Goal: Task Accomplishment & Management: Use online tool/utility

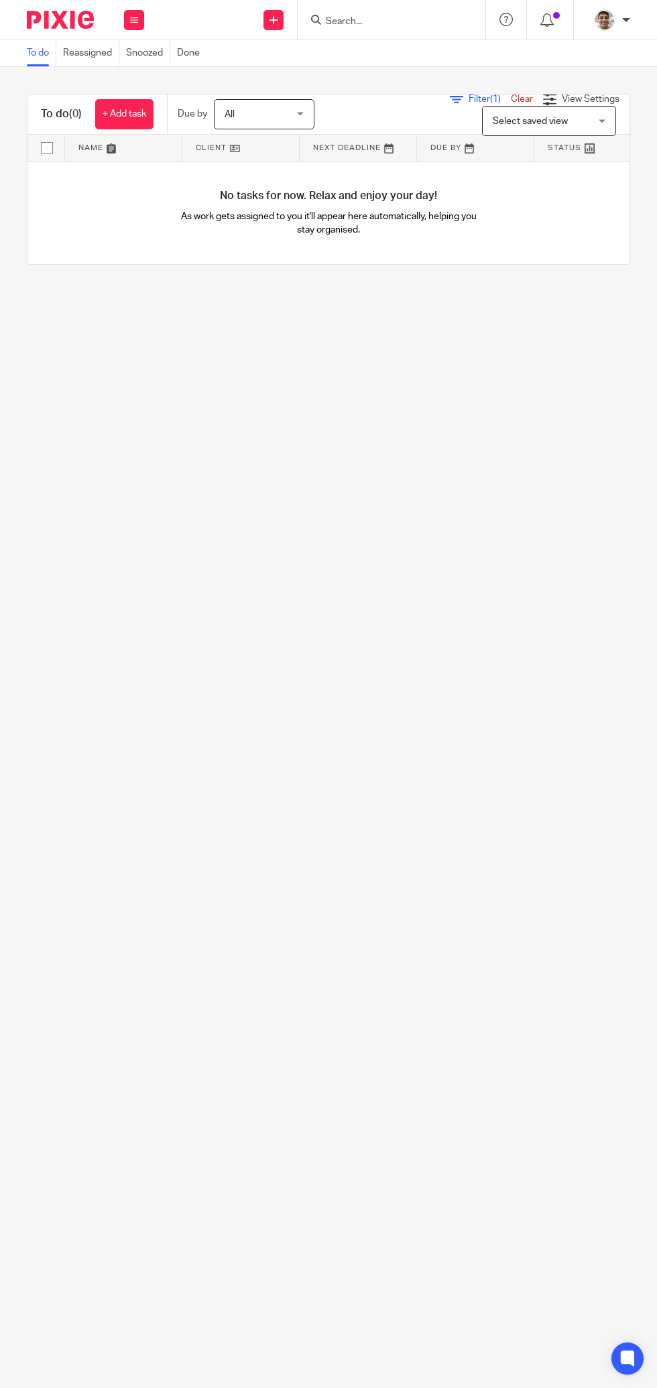
click at [160, 58] on link "Snoozed" at bounding box center [148, 53] width 44 height 26
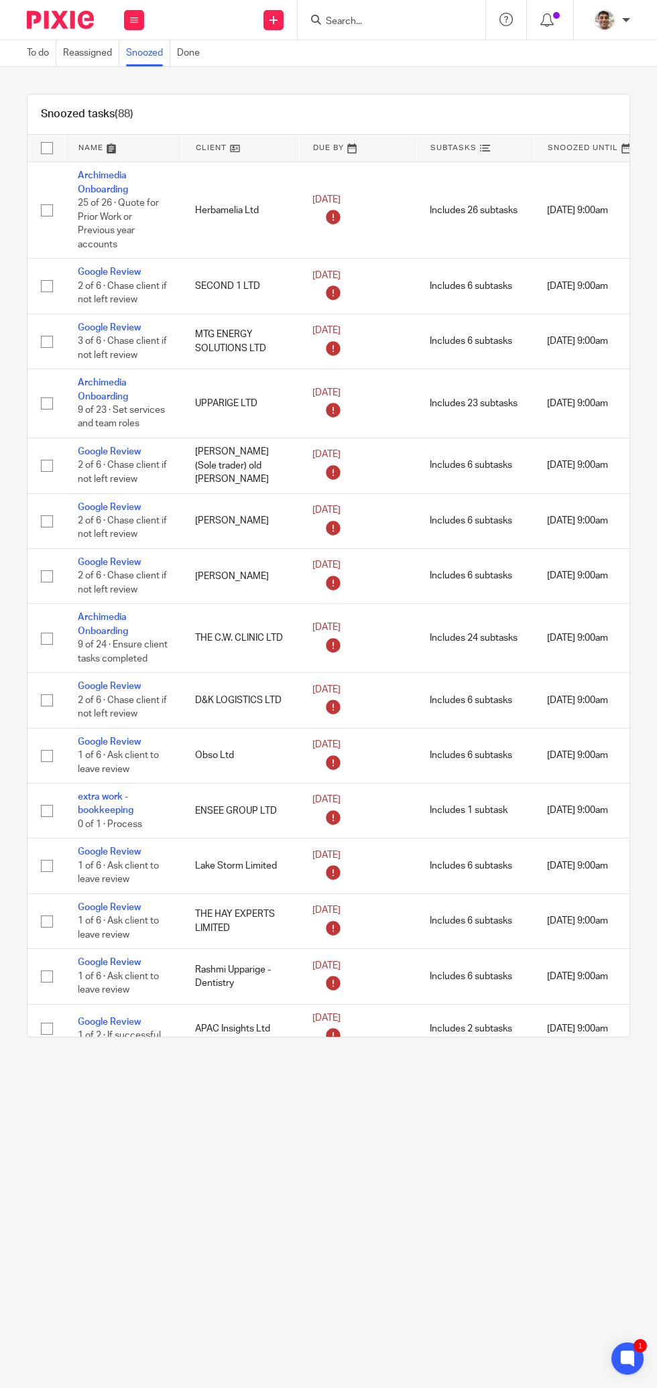
scroll to position [1201, 138]
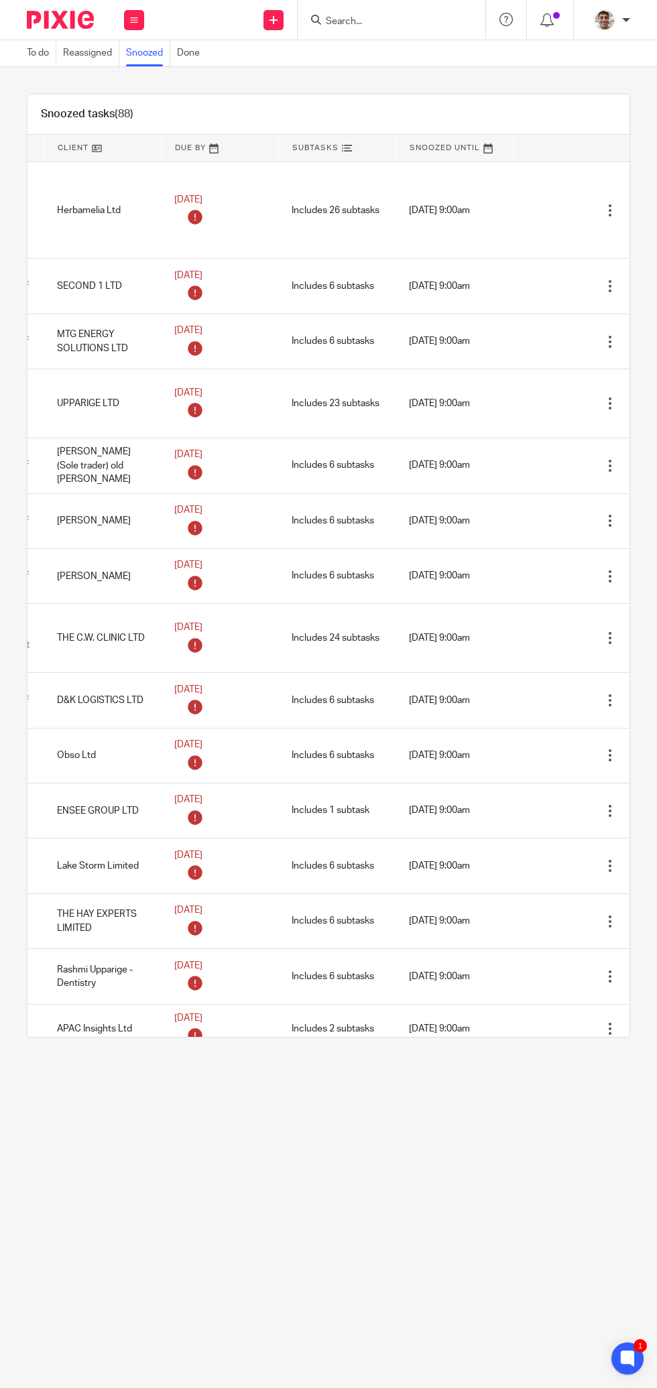
click at [591, 397] on icon at bounding box center [586, 403] width 13 height 13
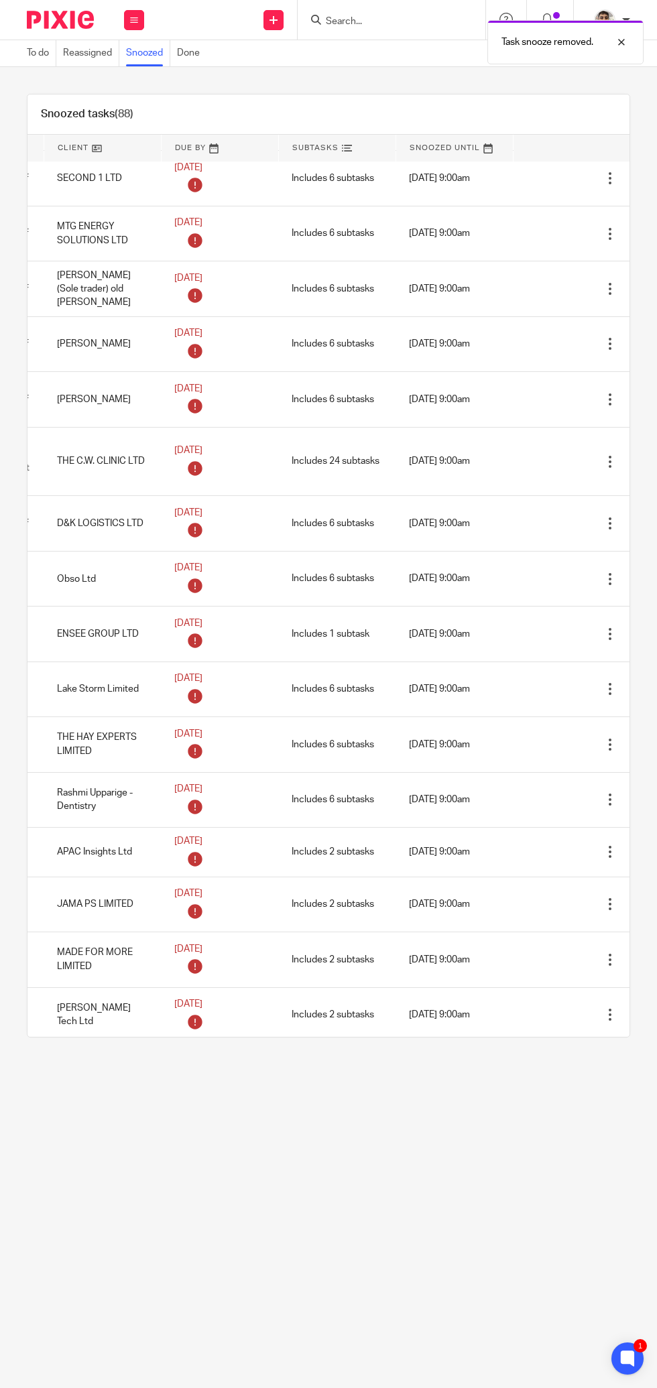
scroll to position [1318, 138]
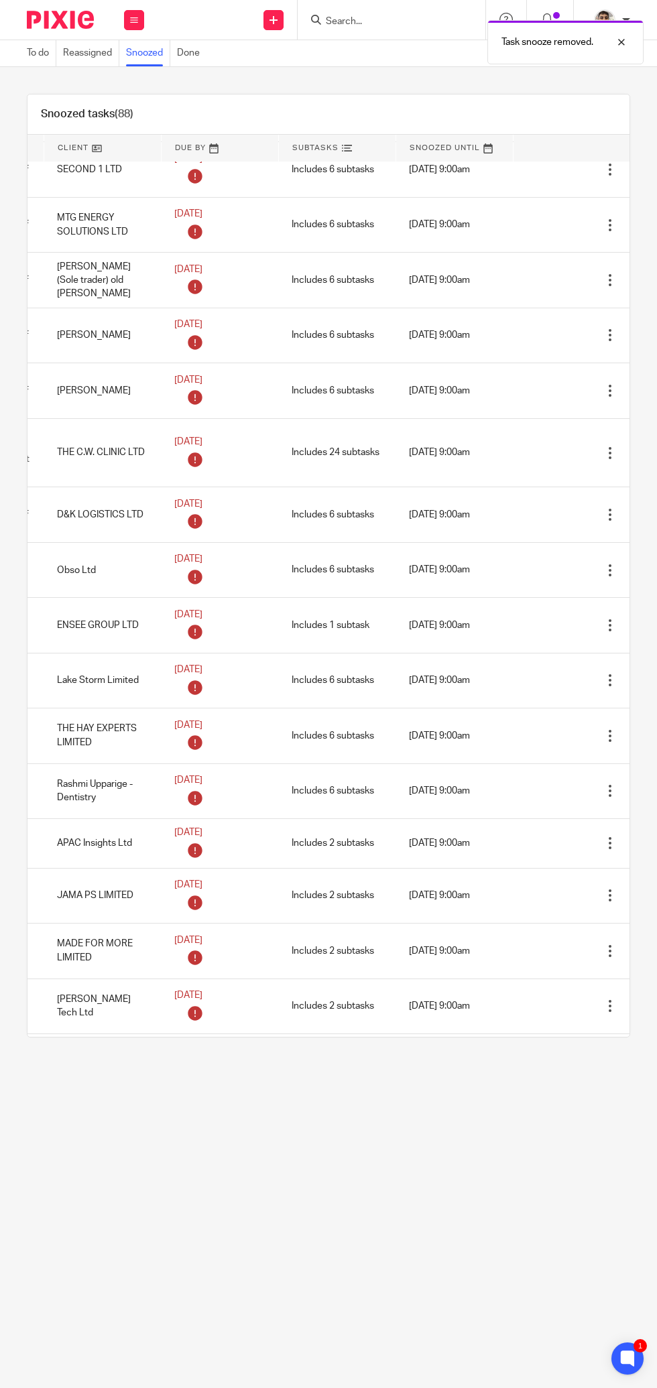
click at [521, 464] on td "Open Mark as done Edit task Delete" at bounding box center [571, 452] width 117 height 69
click at [587, 446] on icon at bounding box center [586, 452] width 13 height 13
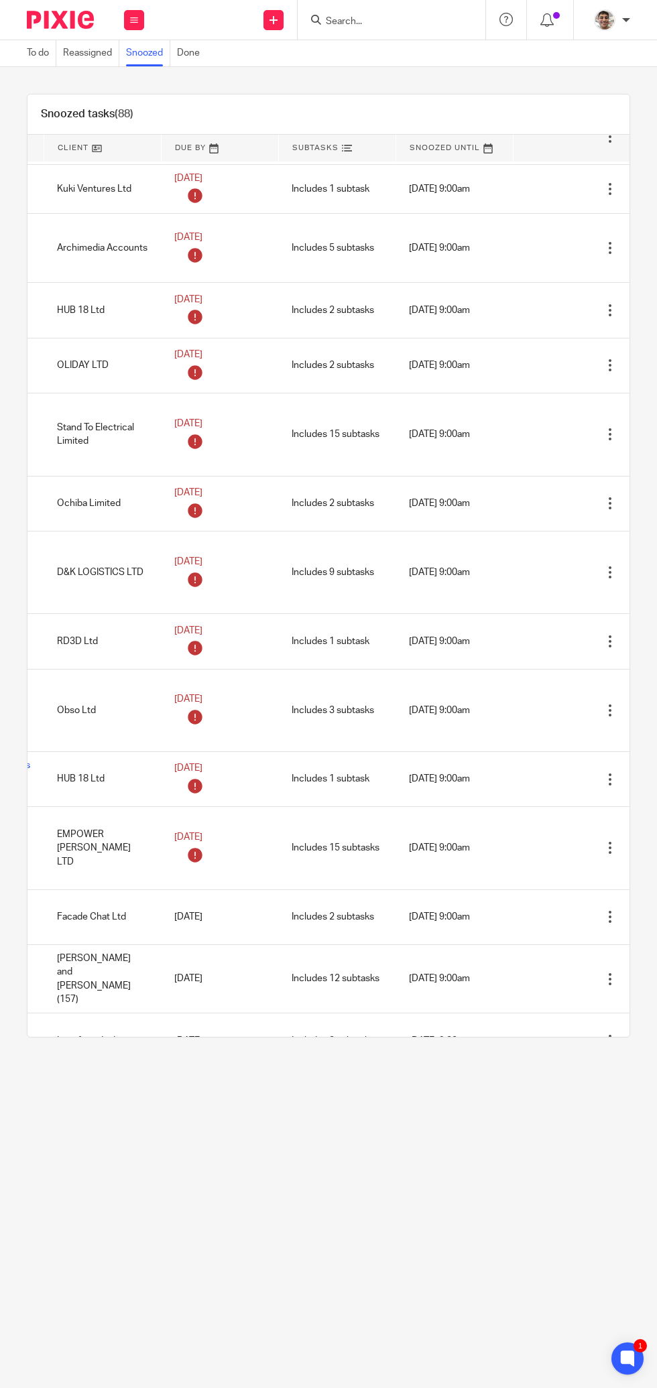
scroll to position [3127, 138]
click at [493, 553] on td "17 Sep 2025 9:00am" at bounding box center [453, 572] width 117 height 82
click at [584, 565] on icon at bounding box center [586, 571] width 13 height 13
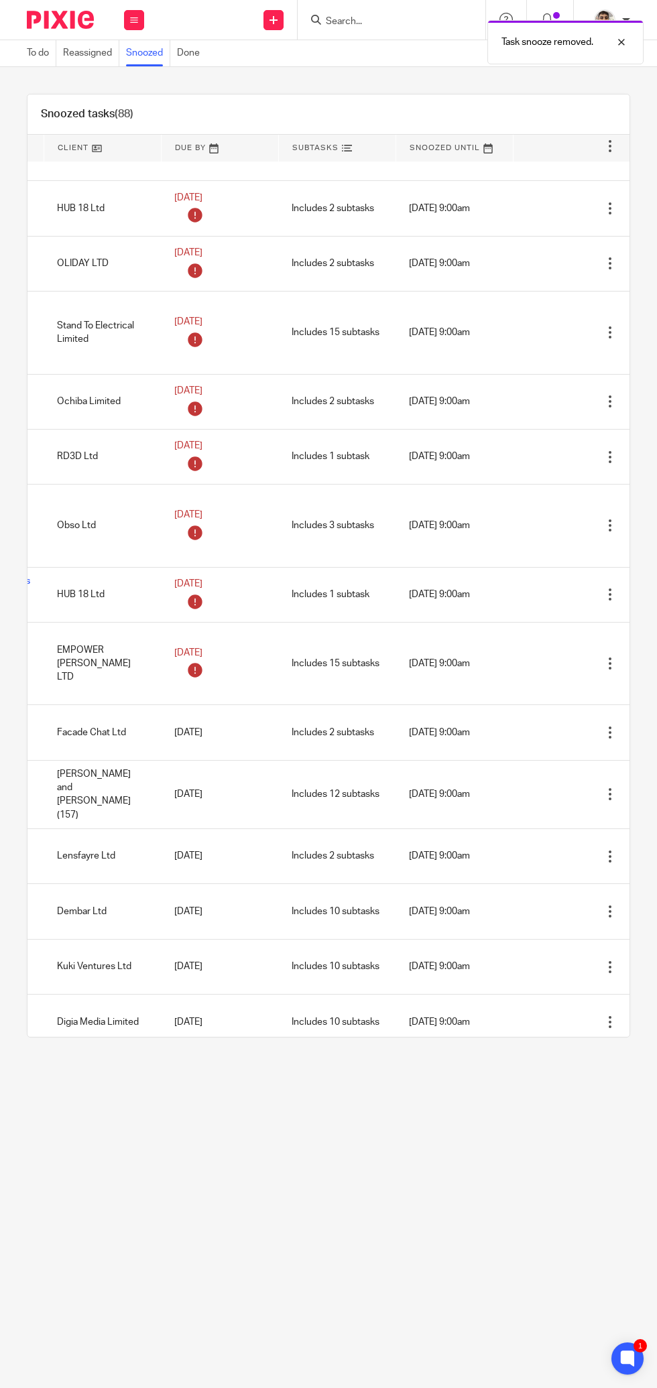
scroll to position [3235, 138]
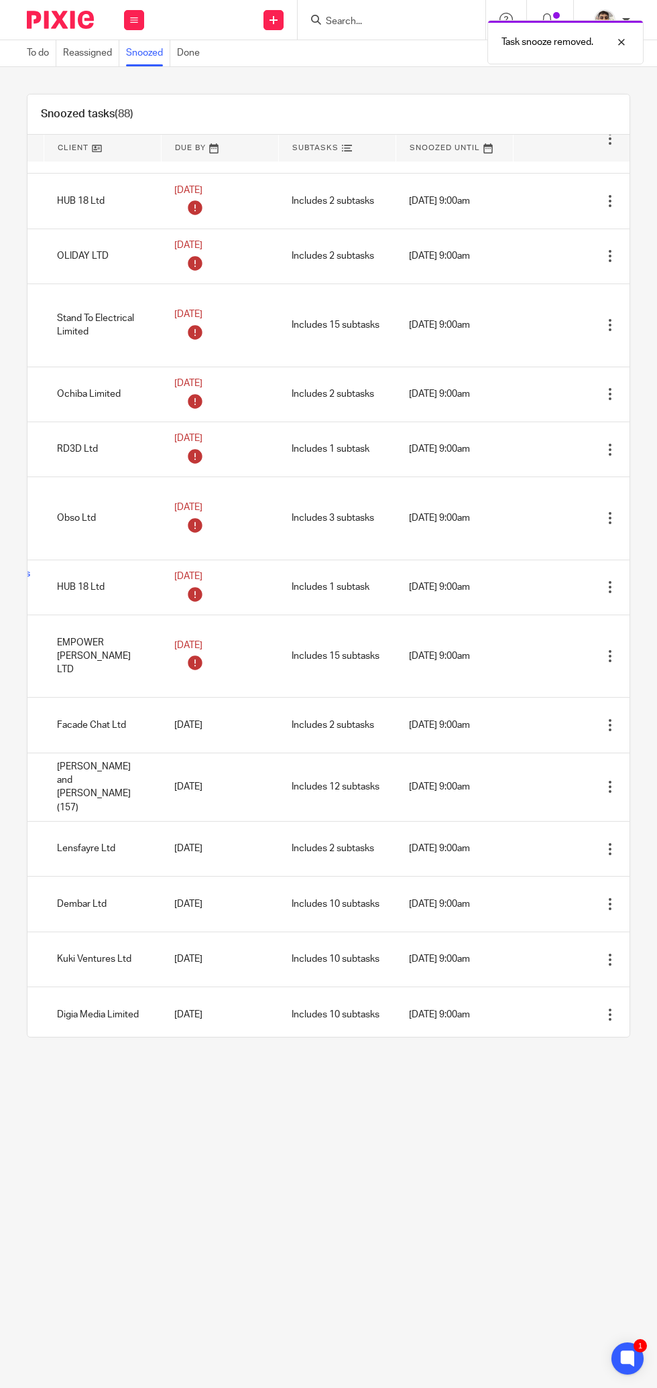
click at [509, 504] on td "17 Sep 2025 9:00am" at bounding box center [453, 518] width 117 height 82
click at [583, 512] on icon at bounding box center [586, 518] width 13 height 13
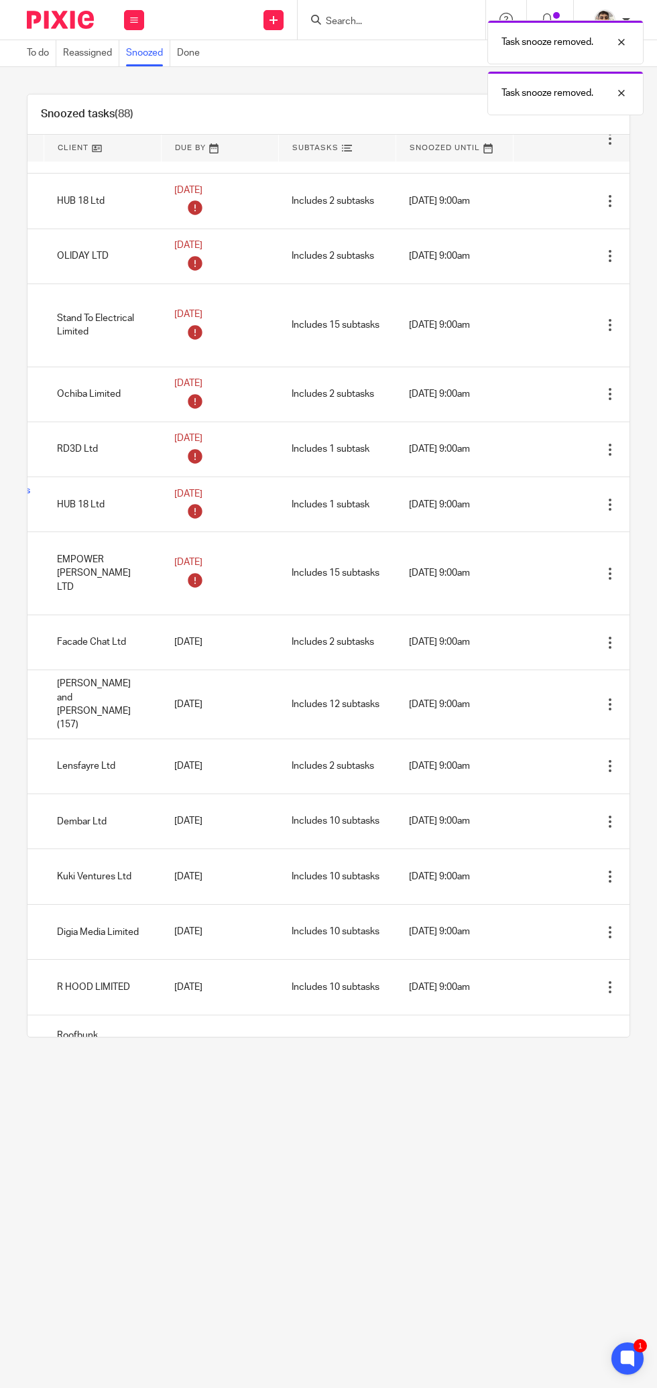
click at [513, 566] on td "Open Mark as done Edit task Delete" at bounding box center [571, 573] width 117 height 82
click at [586, 567] on icon at bounding box center [586, 573] width 13 height 13
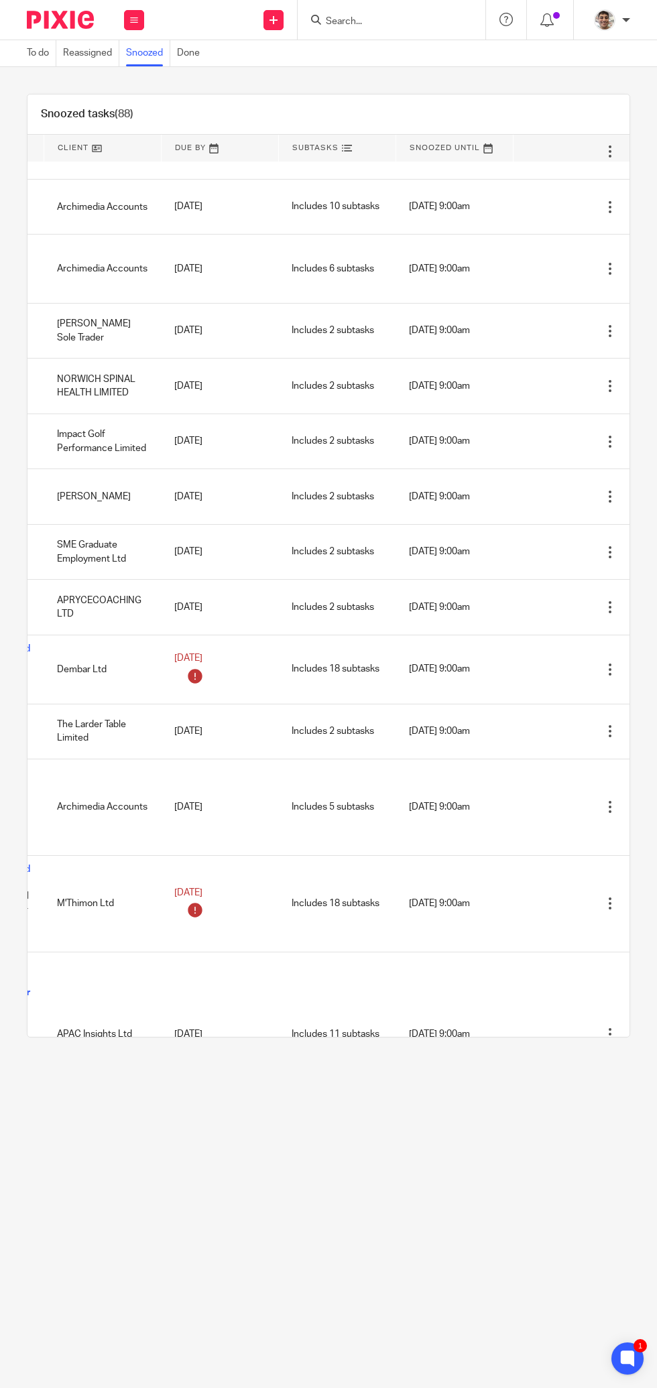
scroll to position [4066, 138]
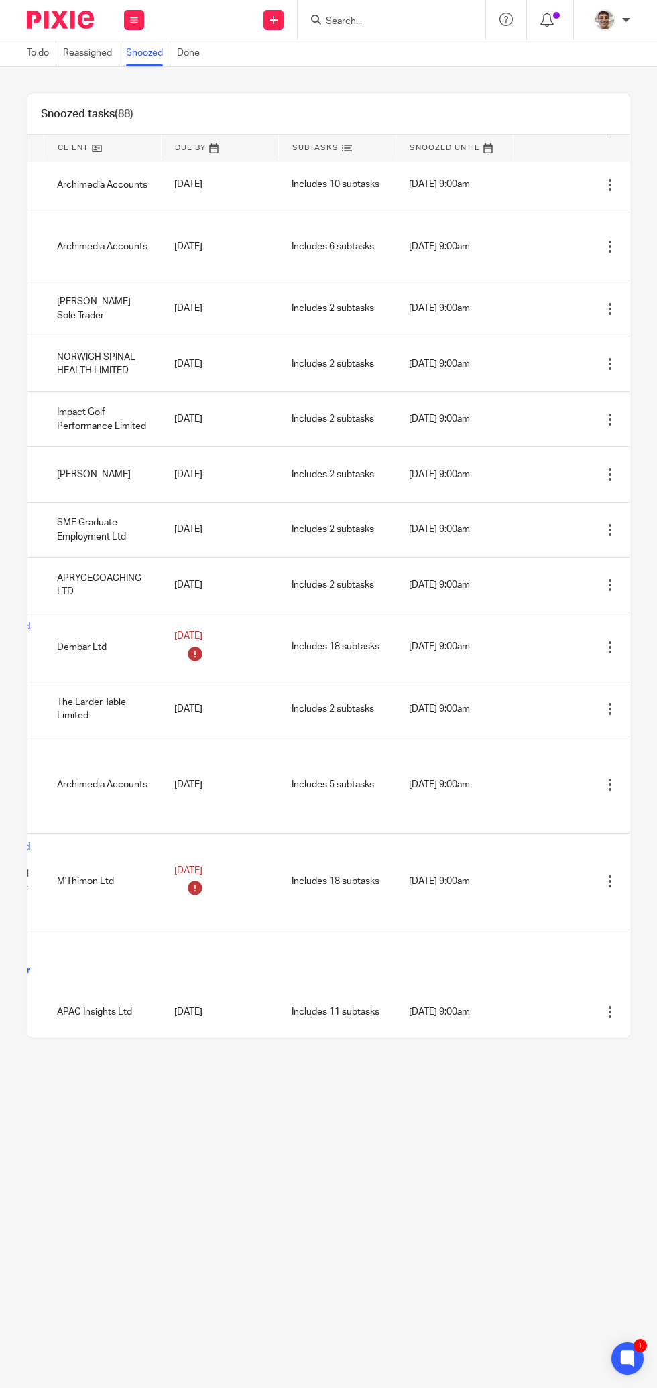
click at [74, 16] on img at bounding box center [60, 20] width 67 height 18
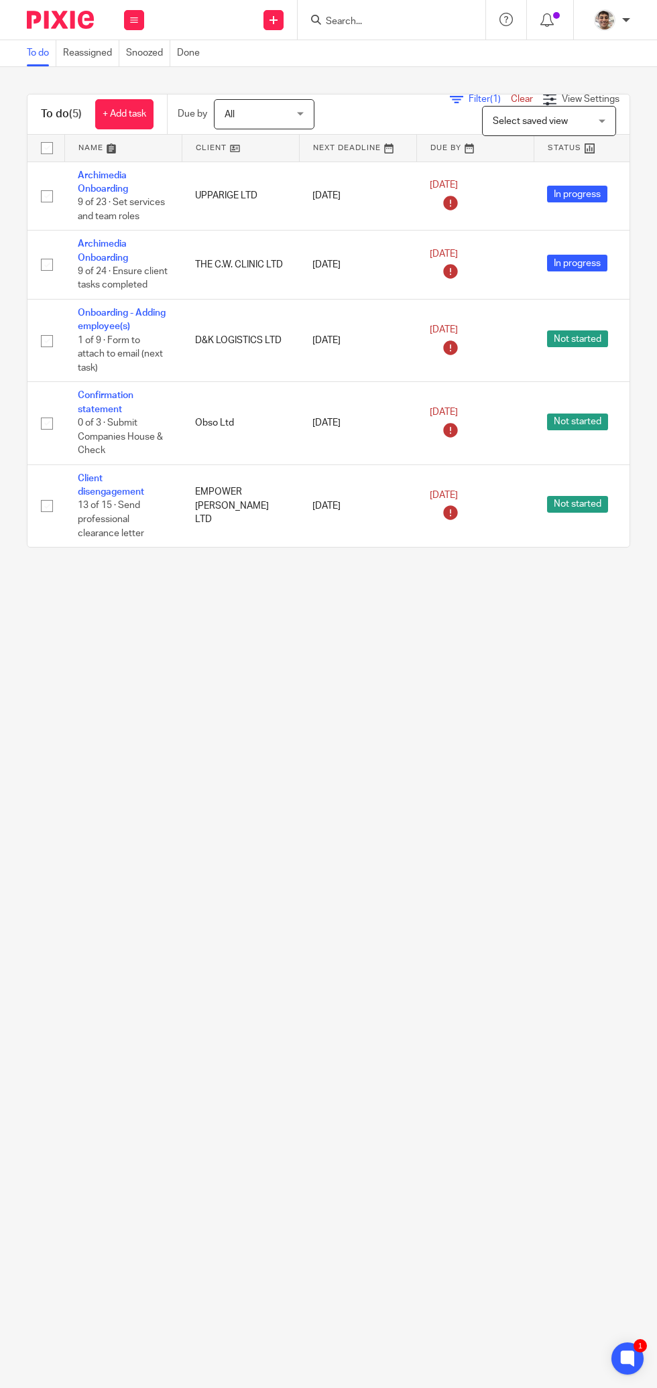
click at [459, 876] on main "To do Reassigned Snoozed Done To do (5) + Add task Due by All All Today Tomorro…" at bounding box center [328, 694] width 657 height 1388
click at [446, 1101] on main "To do Reassigned Snoozed Done To do (5) + Add task Due by All All Today Tomorro…" at bounding box center [328, 694] width 657 height 1388
click at [426, 1092] on main "To do Reassigned Snoozed Done To do (5) + Add task Due by All All Today Tomorro…" at bounding box center [328, 694] width 657 height 1388
click at [109, 490] on link "Client disengagement" at bounding box center [111, 485] width 66 height 23
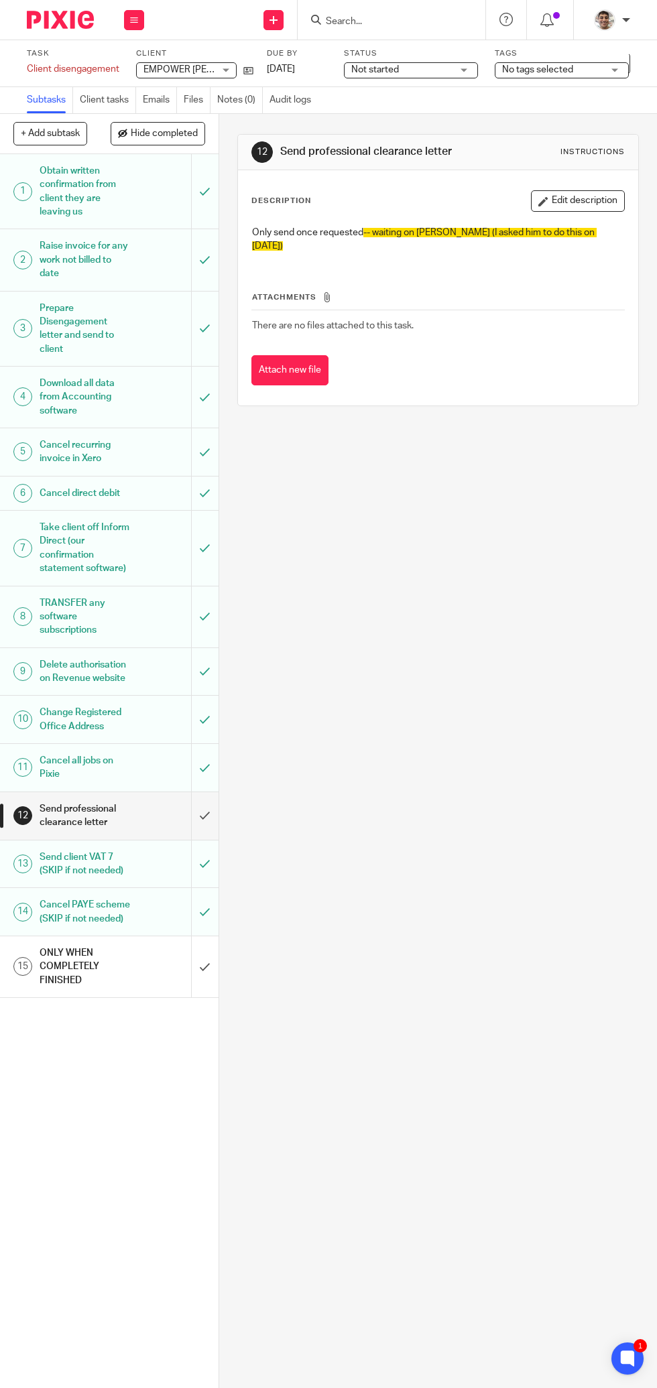
click at [104, 962] on h1 "ONLY WHEN COMPLETELY FINISHED" at bounding box center [86, 967] width 92 height 48
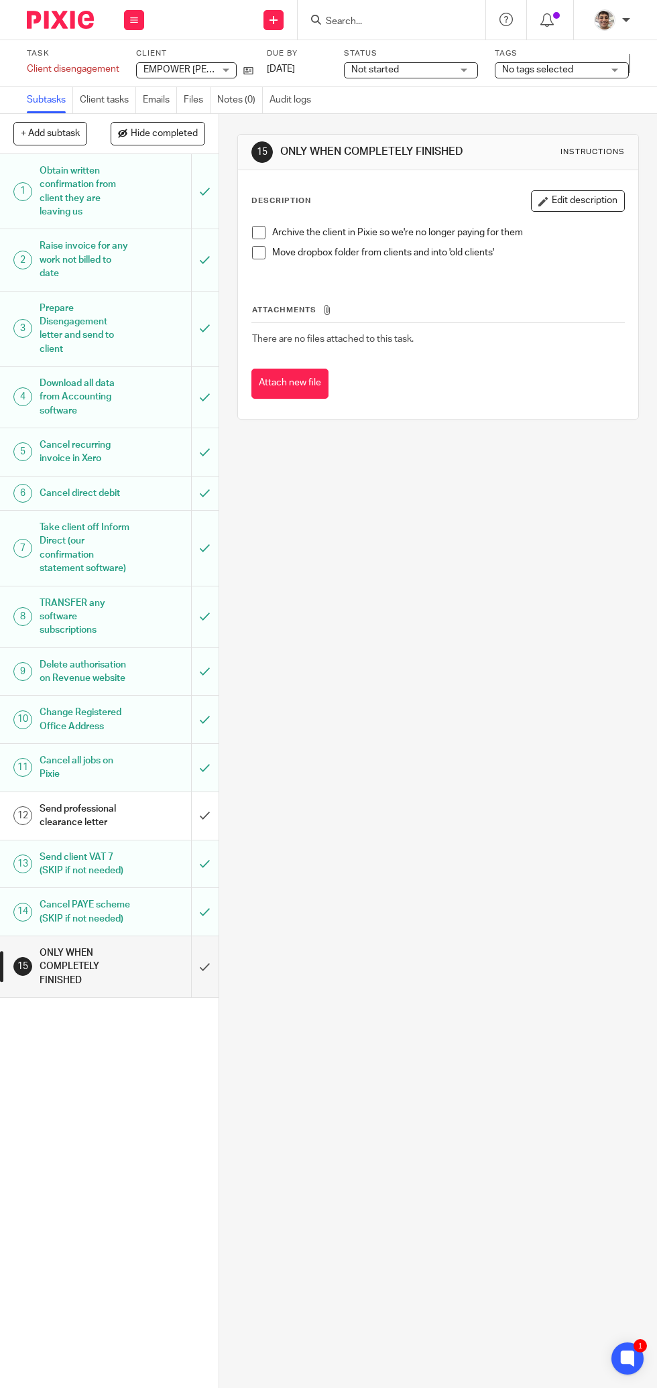
click at [121, 826] on h1 "Send professional clearance letter" at bounding box center [86, 816] width 92 height 34
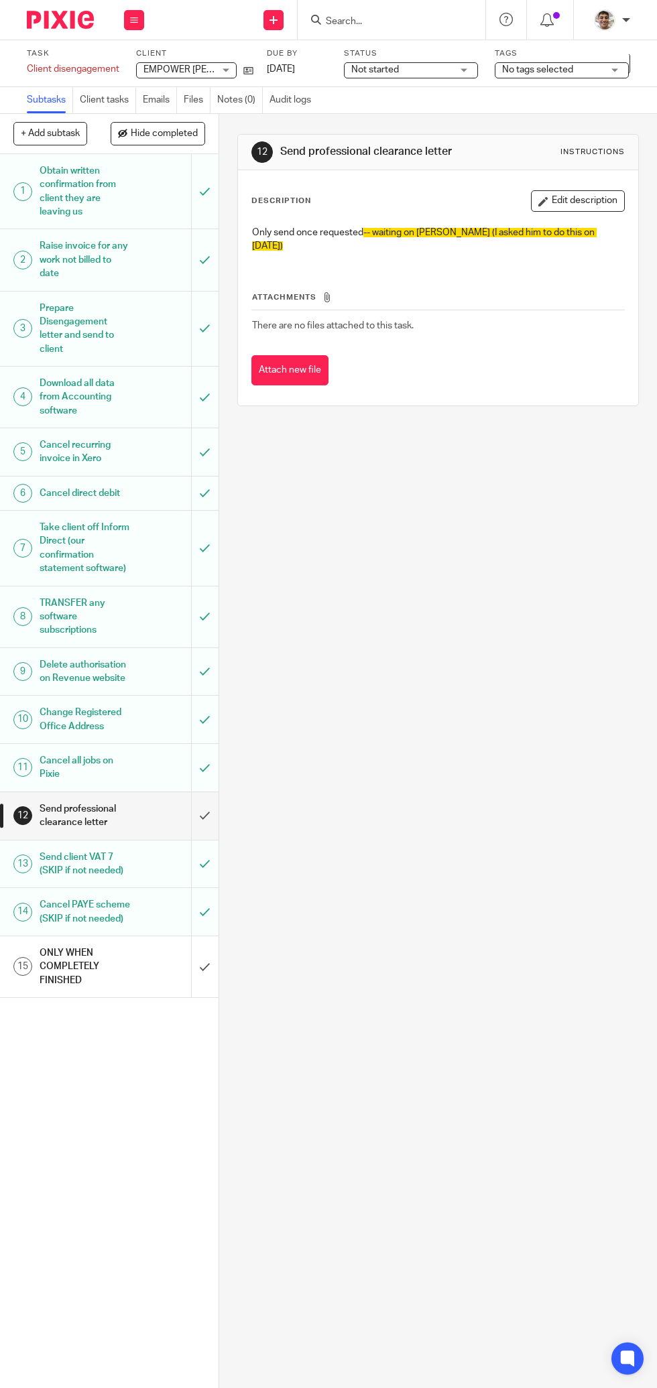
click at [86, 51] on label "Task" at bounding box center [73, 53] width 92 height 11
click at [67, 15] on img at bounding box center [60, 20] width 67 height 18
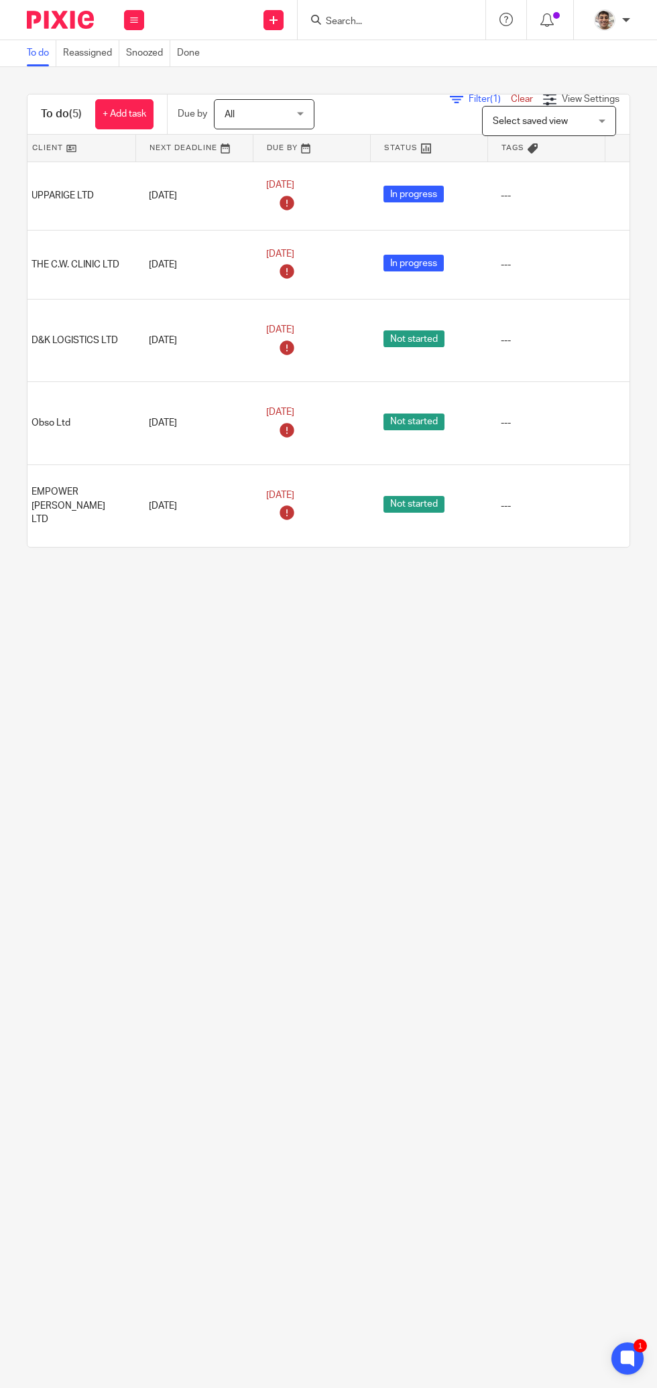
scroll to position [0, 255]
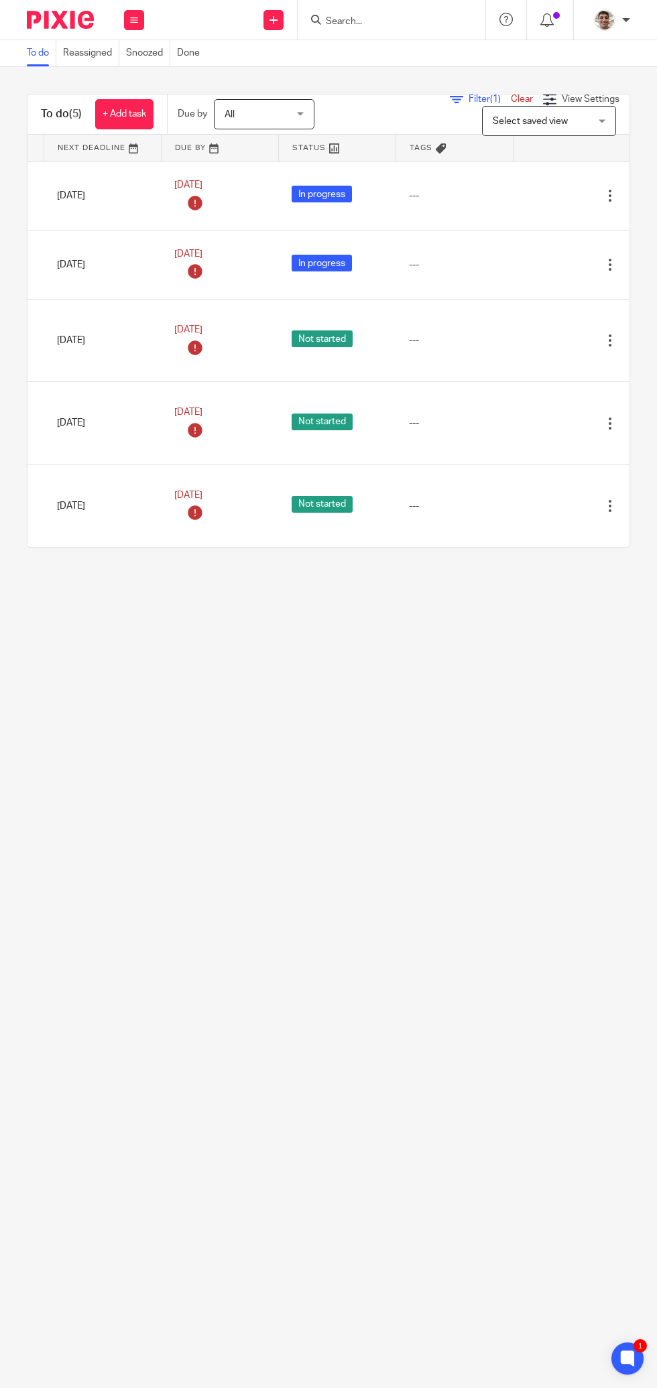
click at [450, 287] on td "---" at bounding box center [453, 265] width 117 height 69
click at [585, 259] on div at bounding box center [586, 264] width 13 height 13
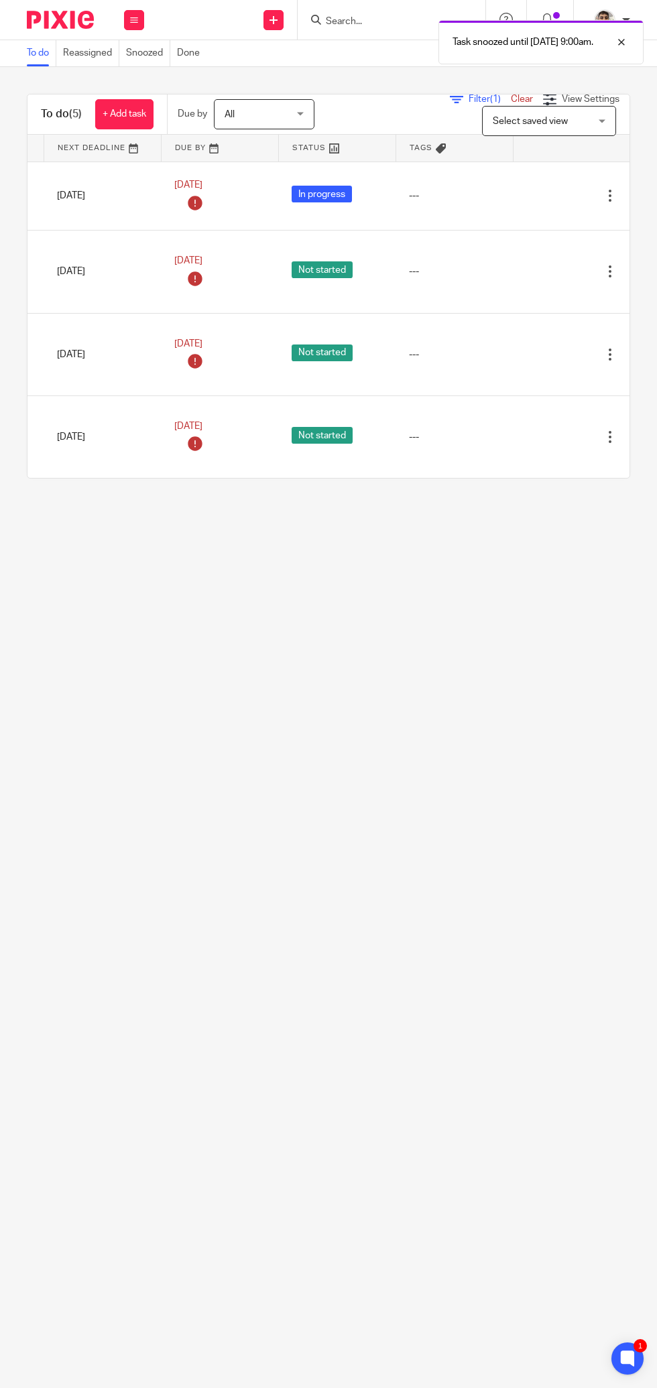
scroll to position [0, 0]
